Goal: Transaction & Acquisition: Purchase product/service

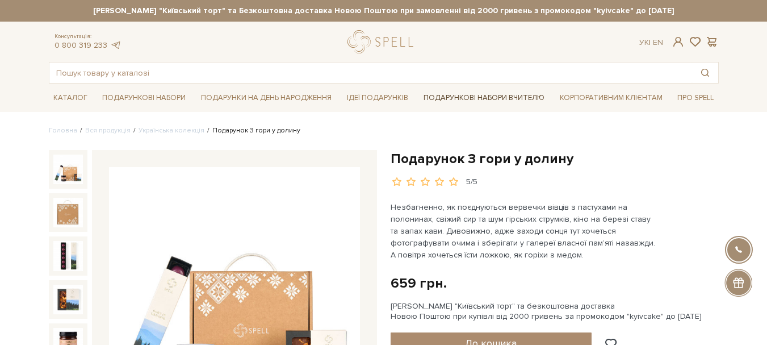
click at [471, 99] on link "Подарункові набори Вчителю" at bounding box center [484, 97] width 130 height 19
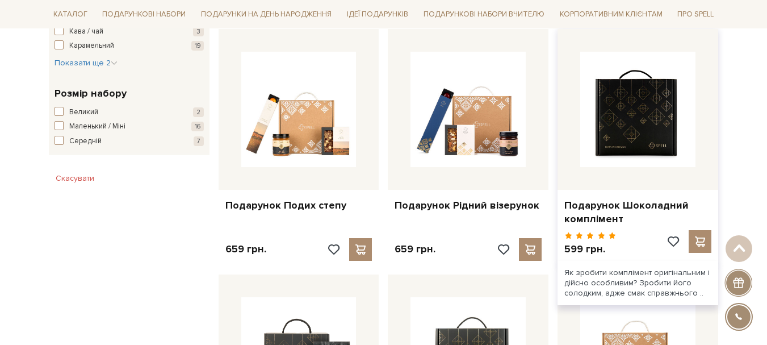
scroll to position [681, 0]
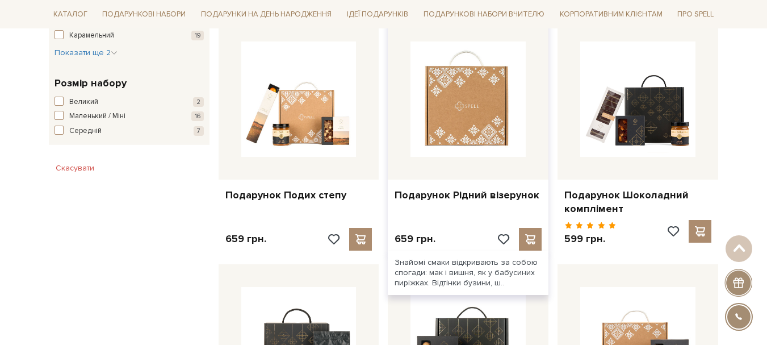
click at [455, 125] on img at bounding box center [467, 98] width 115 height 115
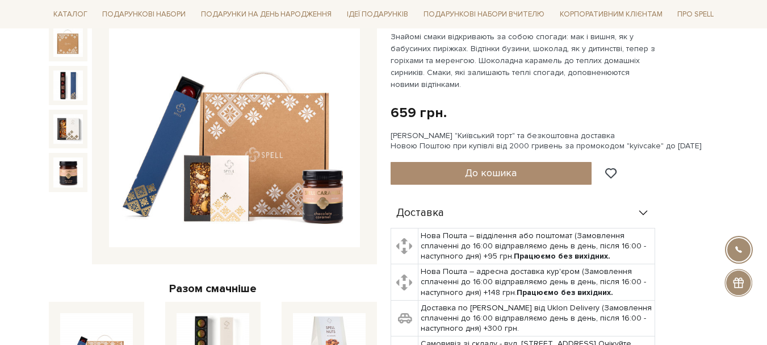
click at [194, 119] on img at bounding box center [234, 122] width 251 height 251
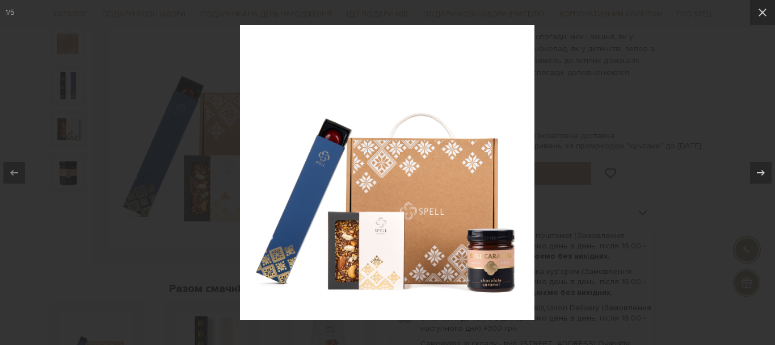
click at [677, 190] on div at bounding box center [387, 172] width 775 height 345
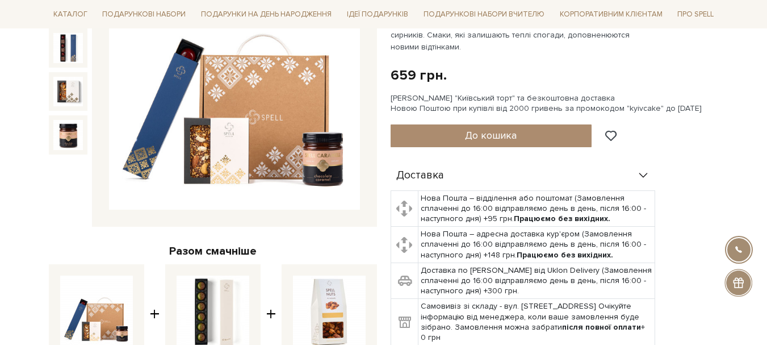
scroll to position [114, 0]
